Goal: Find specific page/section: Find specific page/section

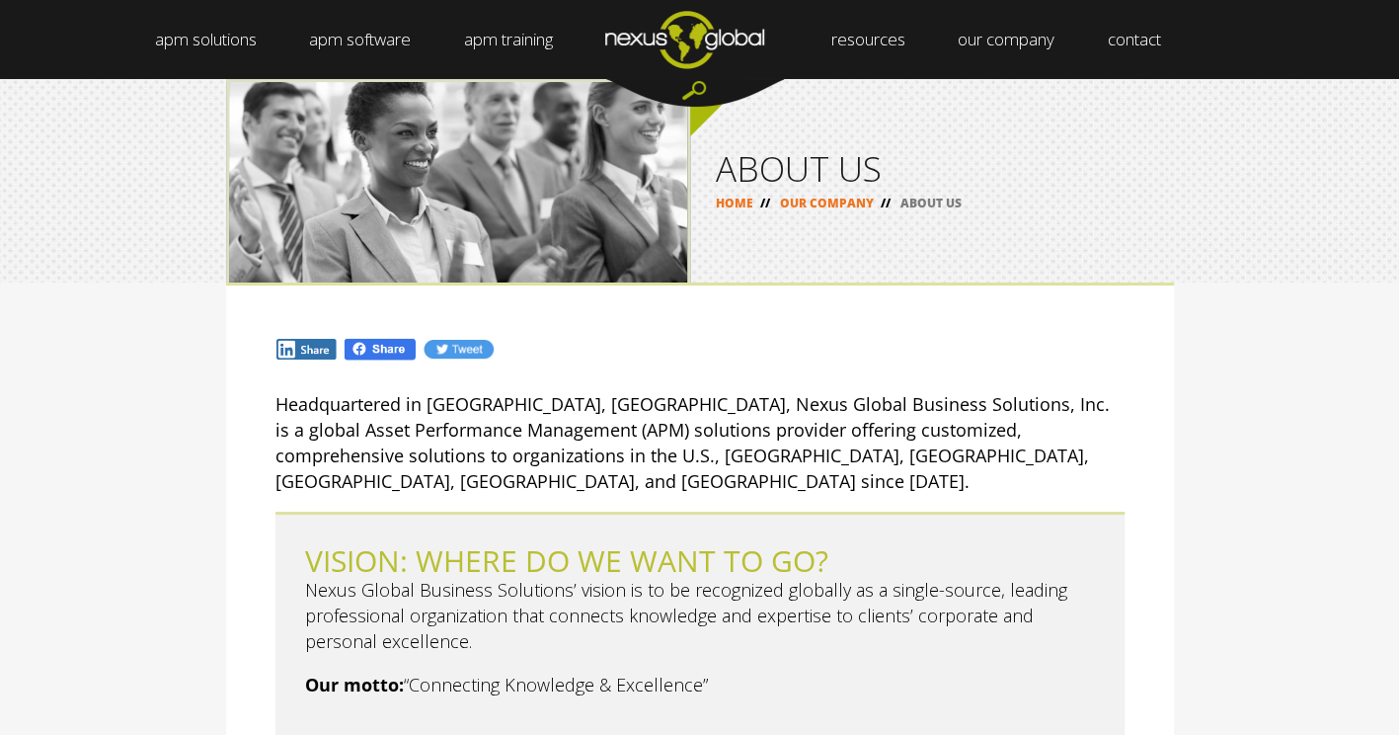
click at [980, 79] on link "careers" at bounding box center [993, 79] width 79 height 0
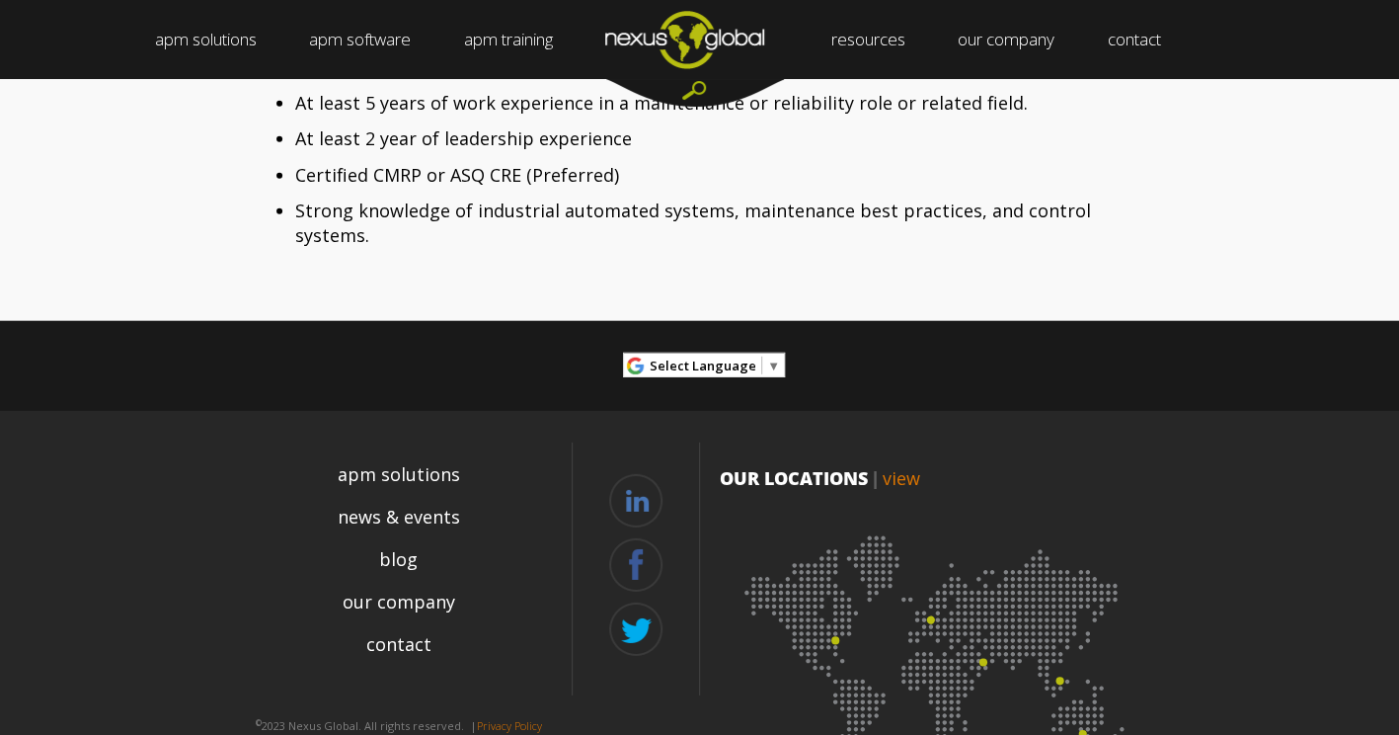
scroll to position [3182, 0]
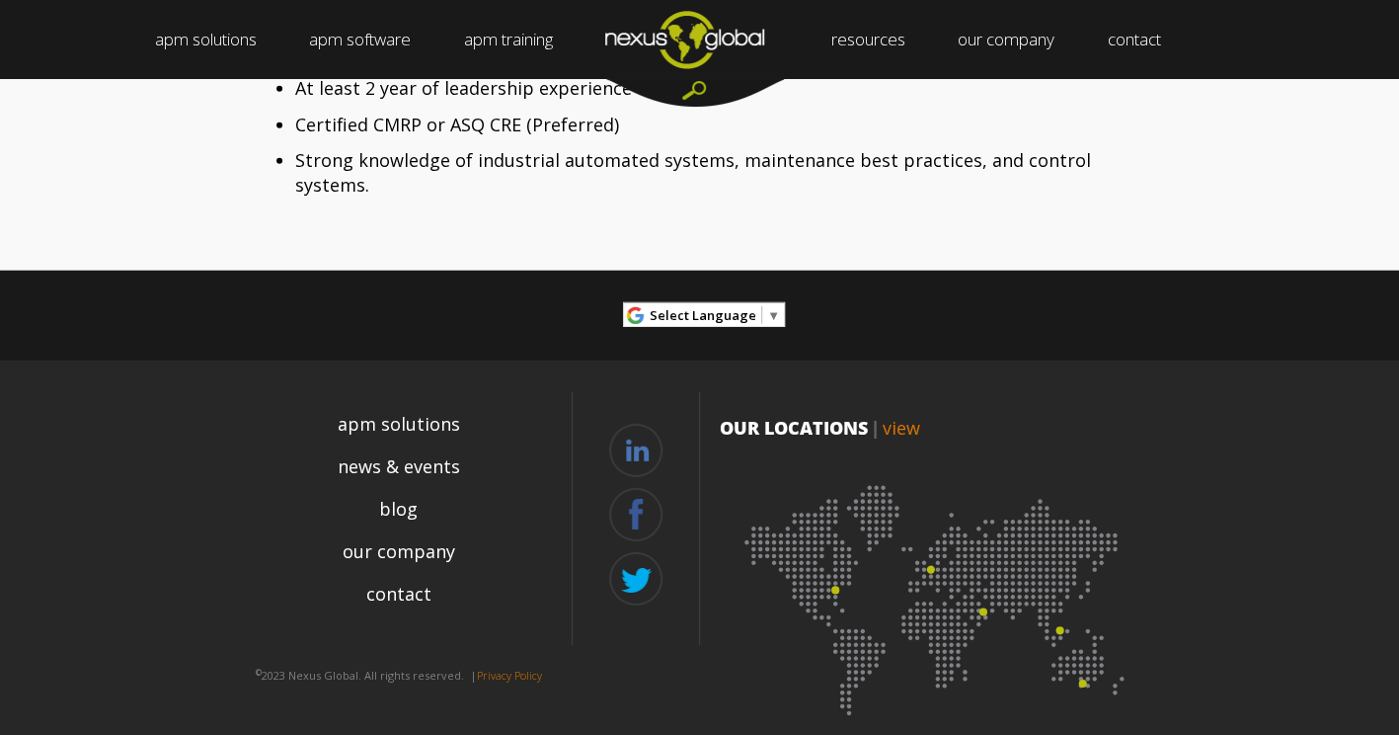
click at [636, 425] on link at bounding box center [635, 450] width 53 height 53
